Goal: Information Seeking & Learning: Check status

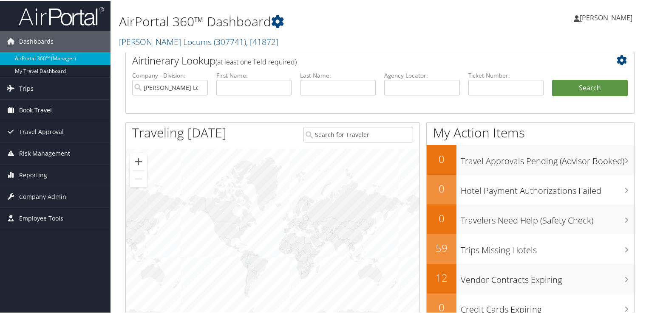
click at [63, 99] on link "Book Travel" at bounding box center [55, 109] width 110 height 21
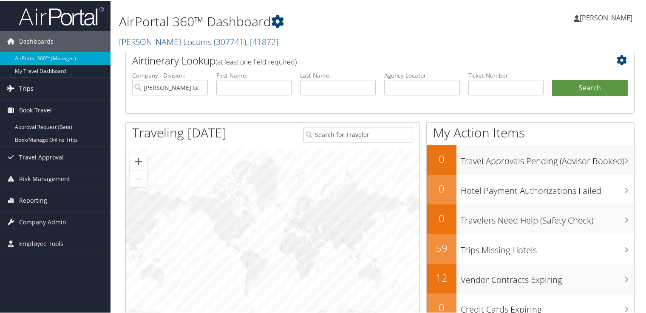
click at [60, 92] on link "Trips" at bounding box center [55, 87] width 110 height 21
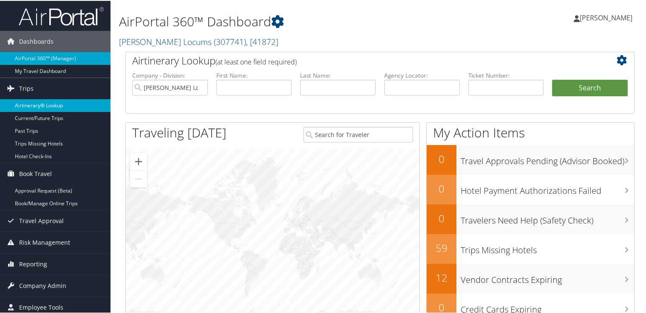
click at [65, 107] on link "Airtinerary® Lookup" at bounding box center [55, 105] width 110 height 13
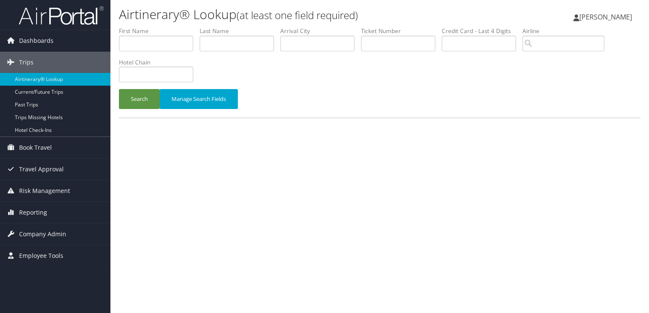
click at [296, 65] on div "Search Manage Search Fields" at bounding box center [380, 72] width 534 height 91
click at [226, 50] on input "text" at bounding box center [237, 44] width 74 height 16
click at [119, 89] on button "Search" at bounding box center [139, 99] width 41 height 20
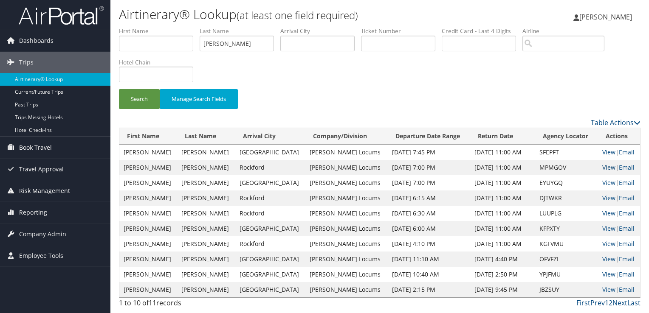
click at [605, 167] on link "View" at bounding box center [608, 168] width 13 height 8
click at [217, 42] on input "musleh" at bounding box center [237, 44] width 74 height 16
type input "takash"
click at [119, 89] on button "Search" at bounding box center [139, 99] width 41 height 20
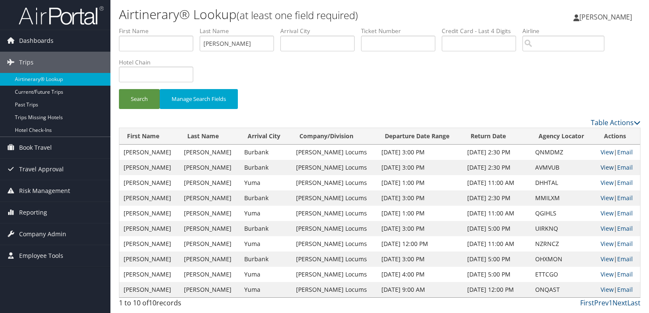
click at [605, 169] on link "View" at bounding box center [607, 168] width 13 height 8
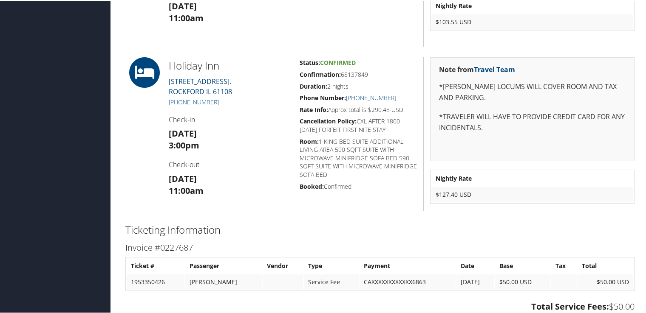
scroll to position [793, 0]
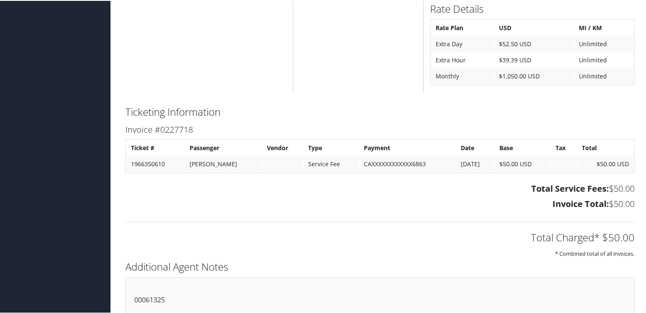
scroll to position [629, 0]
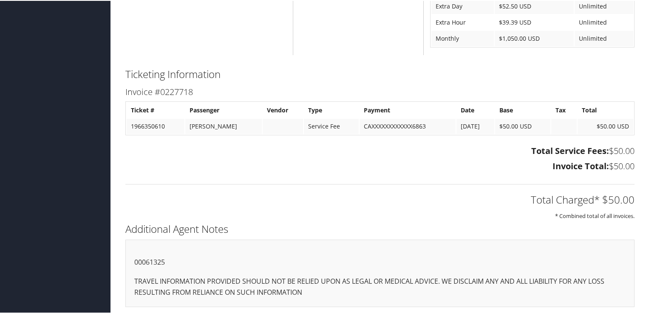
click at [155, 261] on p "00061325" at bounding box center [379, 262] width 491 height 11
copy p "00061325"
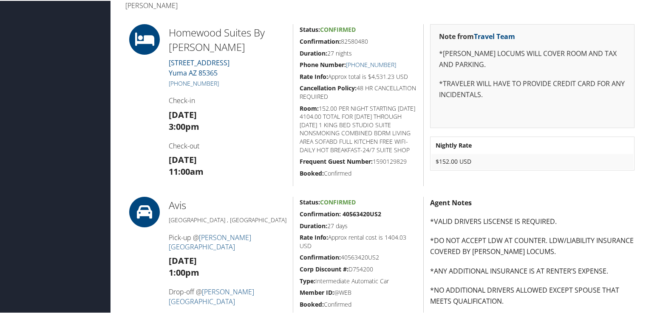
scroll to position [161, 0]
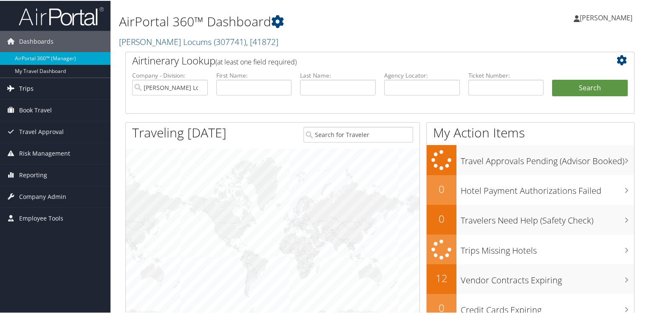
click at [60, 88] on link "Trips" at bounding box center [55, 87] width 110 height 21
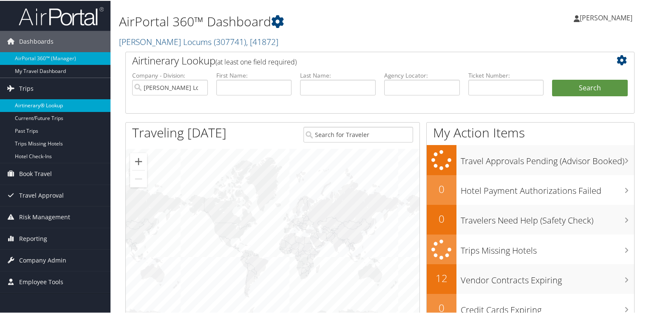
click at [58, 105] on link "Airtinerary® Lookup" at bounding box center [55, 105] width 110 height 13
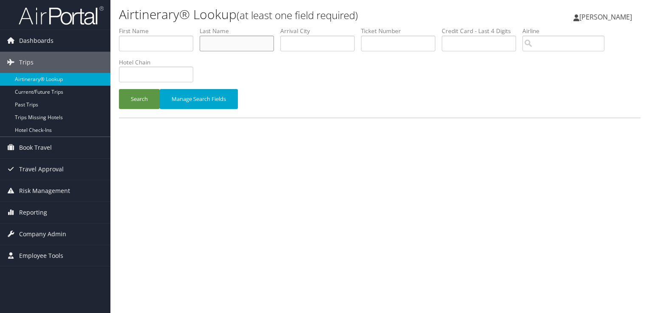
click at [238, 43] on input "text" at bounding box center [237, 44] width 74 height 16
type input "[PERSON_NAME]"
click at [119, 89] on button "Search" at bounding box center [139, 99] width 41 height 20
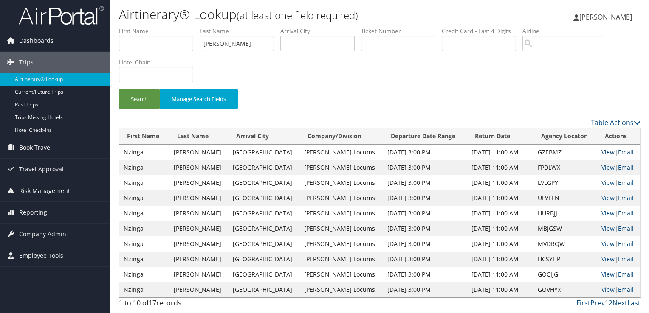
click at [605, 154] on link "View" at bounding box center [607, 152] width 13 height 8
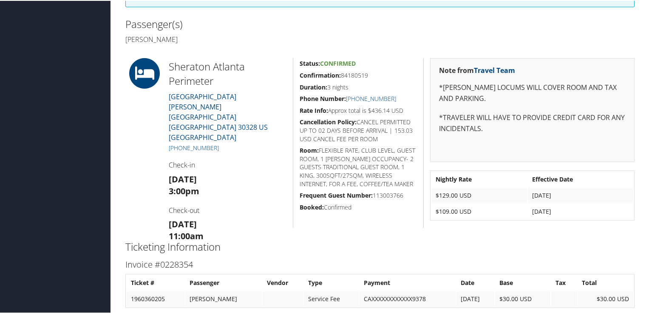
scroll to position [340, 0]
